Goal: Task Accomplishment & Management: Use online tool/utility

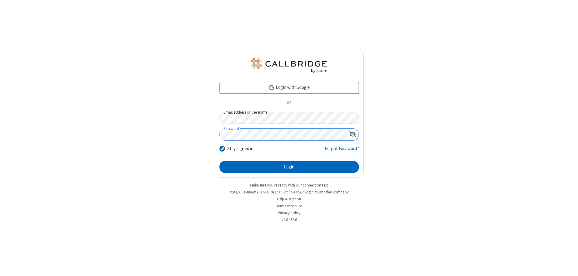
click at [289, 167] on button "Login" at bounding box center [289, 167] width 139 height 12
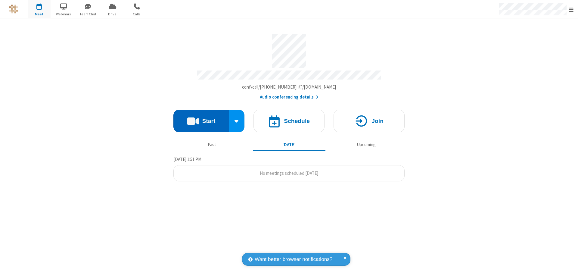
click at [201, 118] on button "Start" at bounding box center [202, 121] width 56 height 23
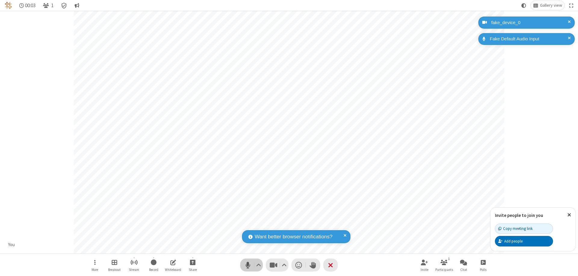
click at [248, 265] on span "Mute (⌘+Shift+A)" at bounding box center [247, 265] width 9 height 9
click at [248, 265] on span "Unmute (⌘+Shift+A)" at bounding box center [247, 265] width 9 height 9
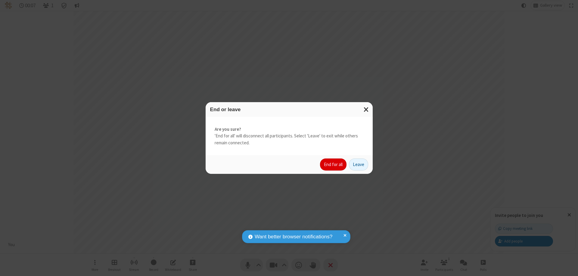
click at [334, 165] on button "End for all" at bounding box center [333, 164] width 27 height 12
